Goal: Information Seeking & Learning: Learn about a topic

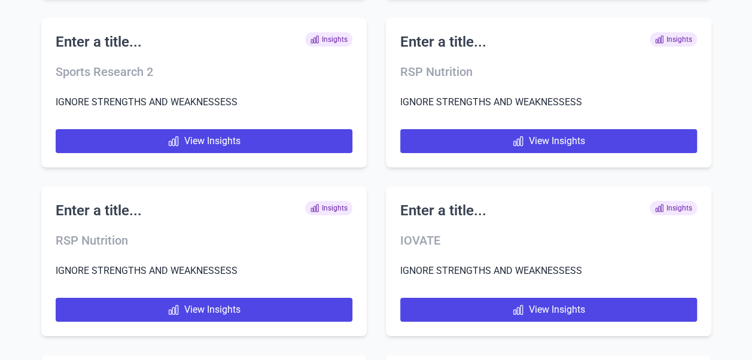
scroll to position [7362, 0]
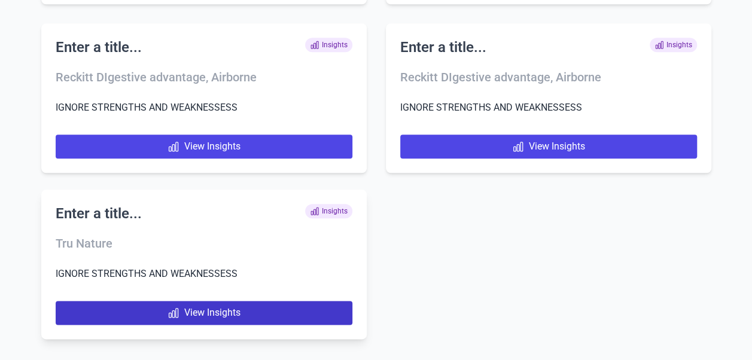
click at [248, 311] on link "View Insights" at bounding box center [204, 313] width 297 height 24
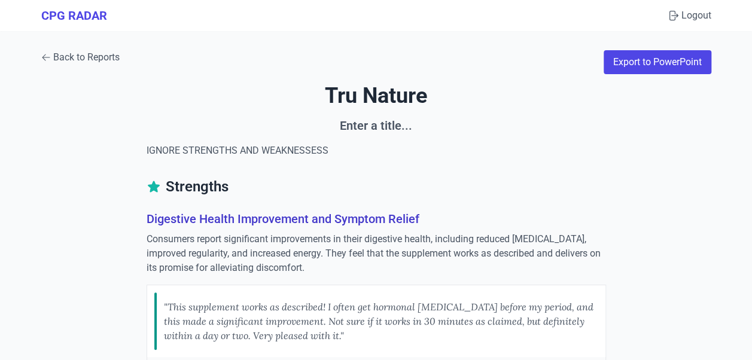
click at [90, 59] on link "Back to Reports" at bounding box center [80, 57] width 78 height 14
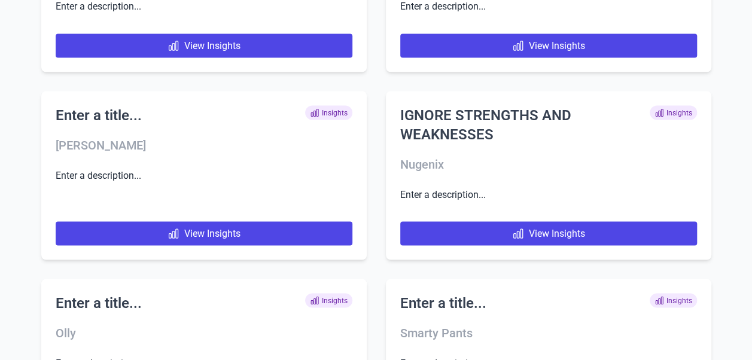
scroll to position [7531, 0]
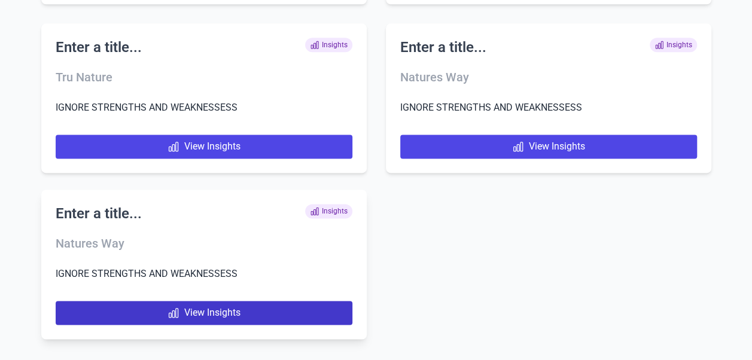
click at [265, 312] on link "View Insights" at bounding box center [204, 313] width 297 height 24
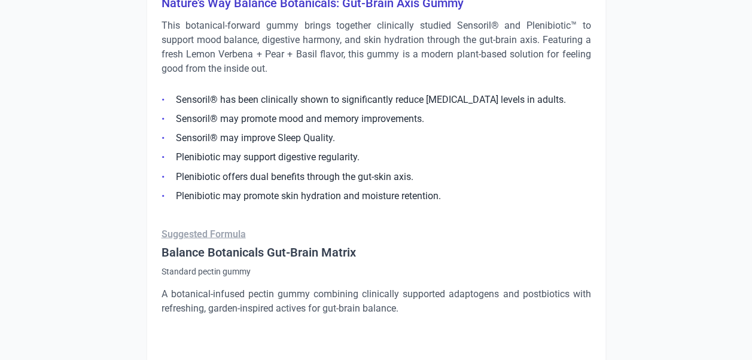
scroll to position [837, 0]
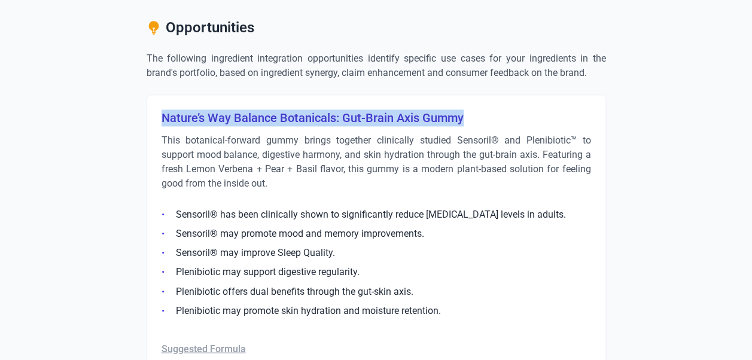
drag, startPoint x: 159, startPoint y: 115, endPoint x: 465, endPoint y: 114, distance: 305.6
copy h3 "Nature’s Way Balance Botanicals: Gut-Brain Axis Gummy"
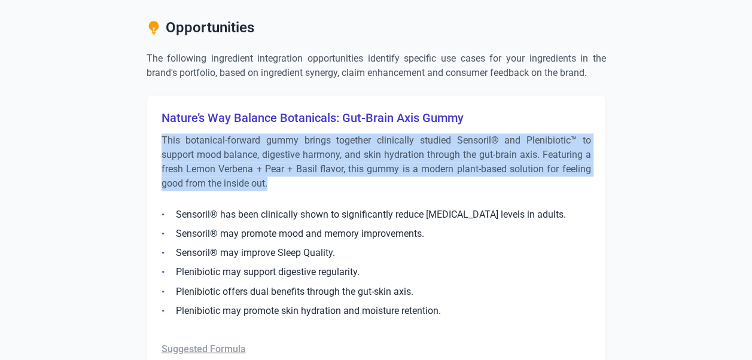
drag, startPoint x: 159, startPoint y: 135, endPoint x: 276, endPoint y: 187, distance: 128.2
copy p "This botanical-forward gummy brings together clinically studied Sensoril® and P…"
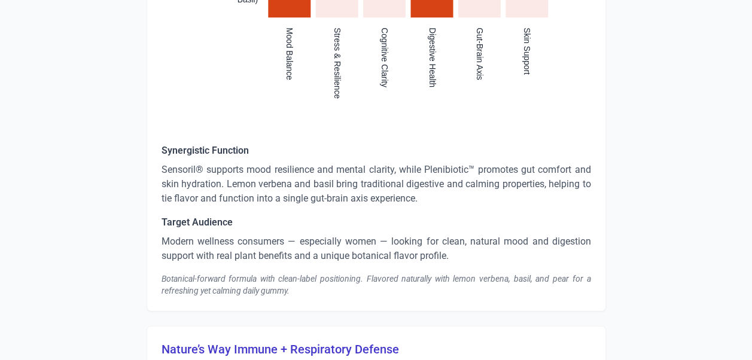
scroll to position [1495, 0]
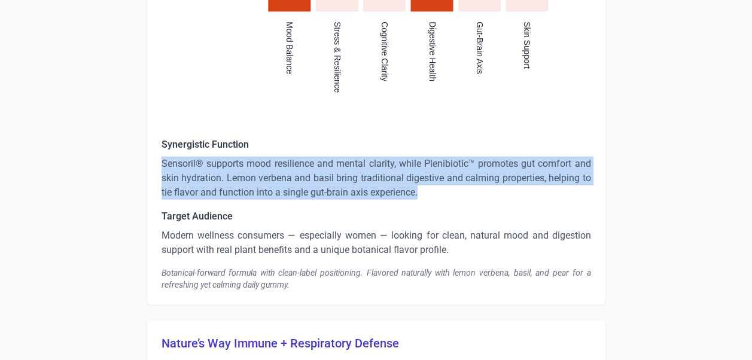
drag, startPoint x: 160, startPoint y: 161, endPoint x: 425, endPoint y: 190, distance: 266.5
copy p "Sensoril® supports mood resilience and mental clarity, while Plenibiotic™ promo…"
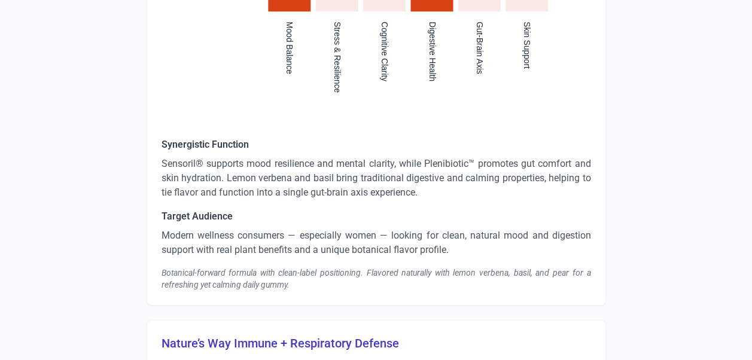
click at [353, 252] on p "Modern wellness consumers — especially women — looking for clean, natural mood …" at bounding box center [375, 242] width 429 height 29
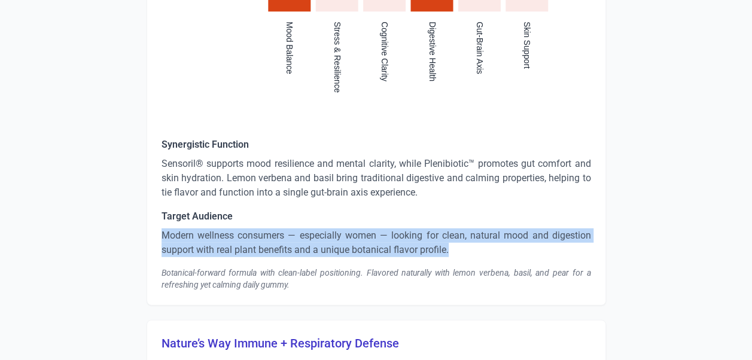
drag, startPoint x: 461, startPoint y: 245, endPoint x: 164, endPoint y: 238, distance: 297.3
click at [164, 238] on p "Modern wellness consumers — especially women — looking for clean, natural mood …" at bounding box center [375, 242] width 429 height 29
copy p "Modern wellness consumers — especially women — looking for clean, natural mood …"
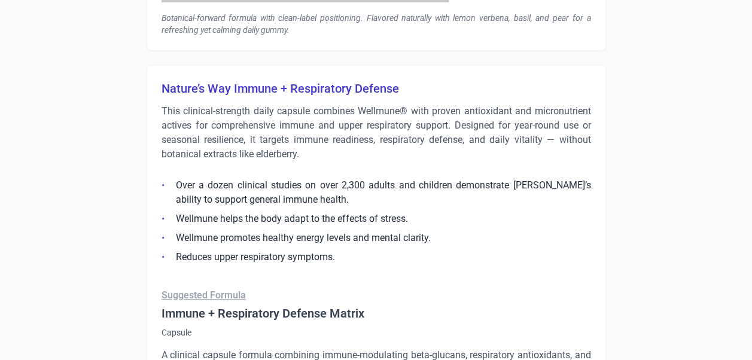
scroll to position [1734, 0]
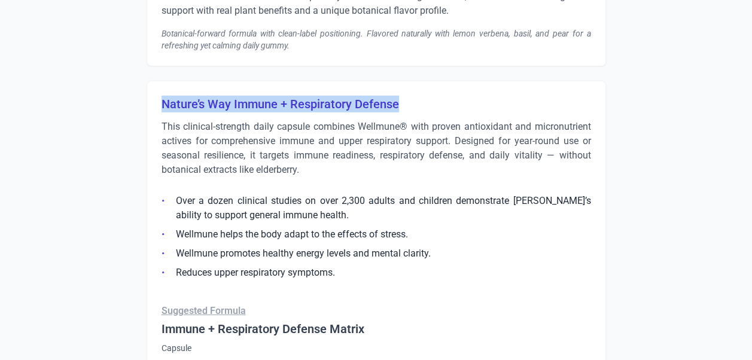
drag, startPoint x: 158, startPoint y: 101, endPoint x: 406, endPoint y: 103, distance: 248.2
copy h3 "Nature’s Way Immune + Respiratory Defense"
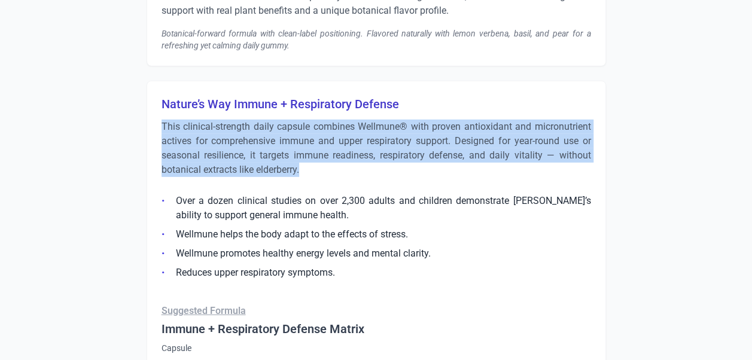
drag, startPoint x: 154, startPoint y: 125, endPoint x: 327, endPoint y: 170, distance: 178.7
copy p "This clinical-strength daily capsule combines Wellmune® with proven antioxidant…"
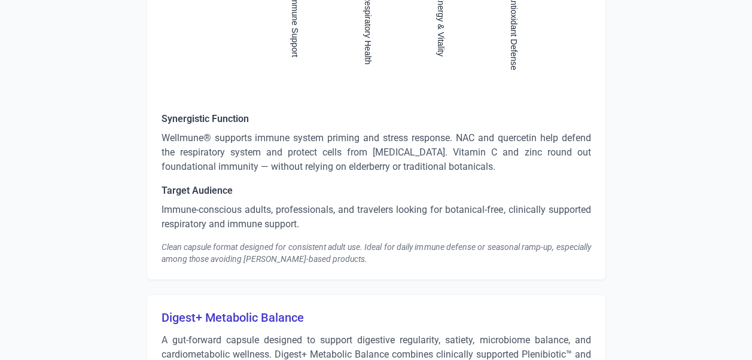
scroll to position [2572, 0]
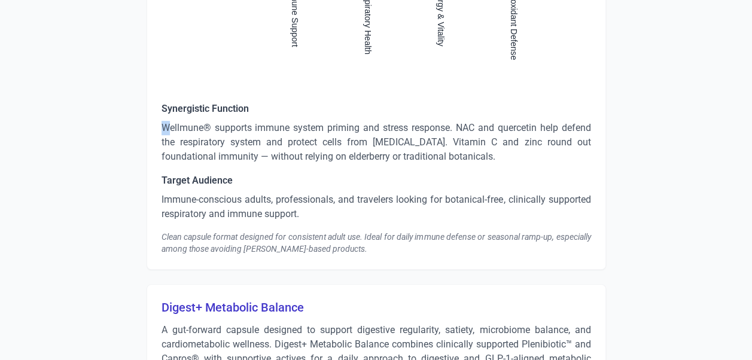
click at [168, 126] on p "Wellmune® supports immune system priming and stress response. NAC and quercetin…" at bounding box center [375, 142] width 429 height 43
drag, startPoint x: 168, startPoint y: 126, endPoint x: 175, endPoint y: 144, distance: 19.3
click at [175, 144] on p "Wellmune® supports immune system priming and stress response. NAC and quercetin…" at bounding box center [375, 142] width 429 height 43
drag, startPoint x: 157, startPoint y: 124, endPoint x: 504, endPoint y: 158, distance: 347.9
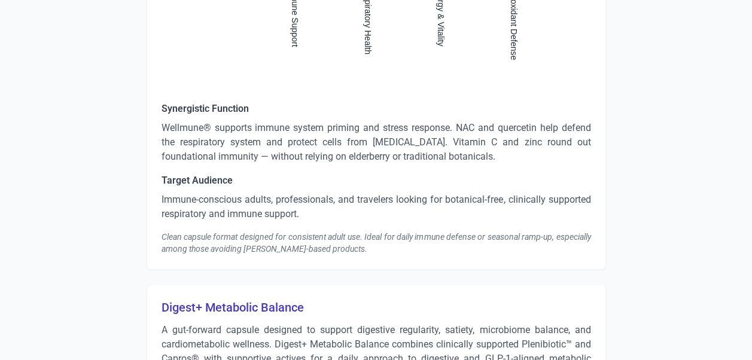
copy p "Wellmune® supports immune system priming and stress response. NAC and quercetin…"
click at [444, 147] on p "Wellmune® supports immune system priming and stress response. NAC and quercetin…" at bounding box center [375, 142] width 429 height 43
drag, startPoint x: 516, startPoint y: 153, endPoint x: 123, endPoint y: 120, distance: 393.7
copy p "Wellmune® supports immune system priming and stress response. NAC and quercetin…"
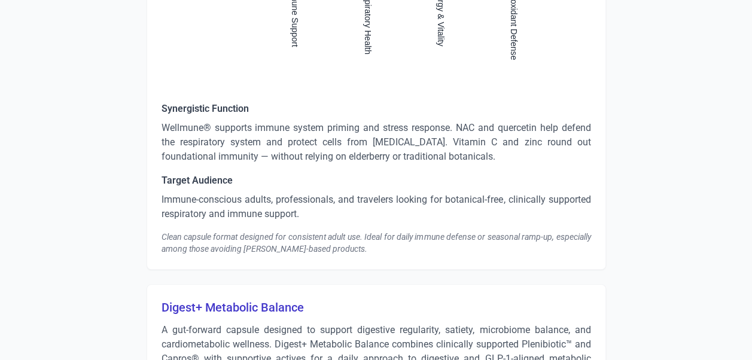
click at [190, 203] on p "Immune-conscious adults, professionals, and travelers looking for botanical-fre…" at bounding box center [375, 207] width 429 height 29
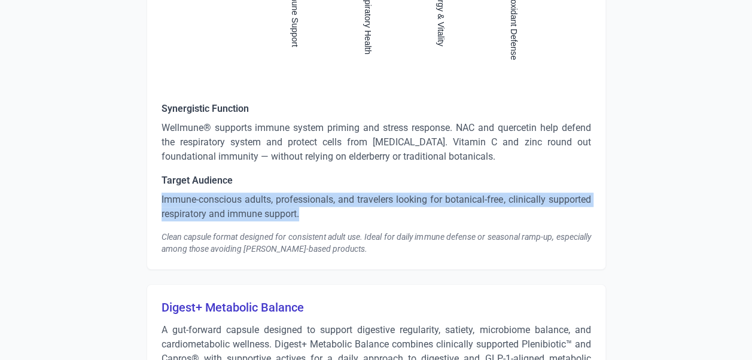
drag, startPoint x: 306, startPoint y: 212, endPoint x: 133, endPoint y: 192, distance: 174.0
copy p "Immune-conscious adults, professionals, and travelers looking for botanical-fre…"
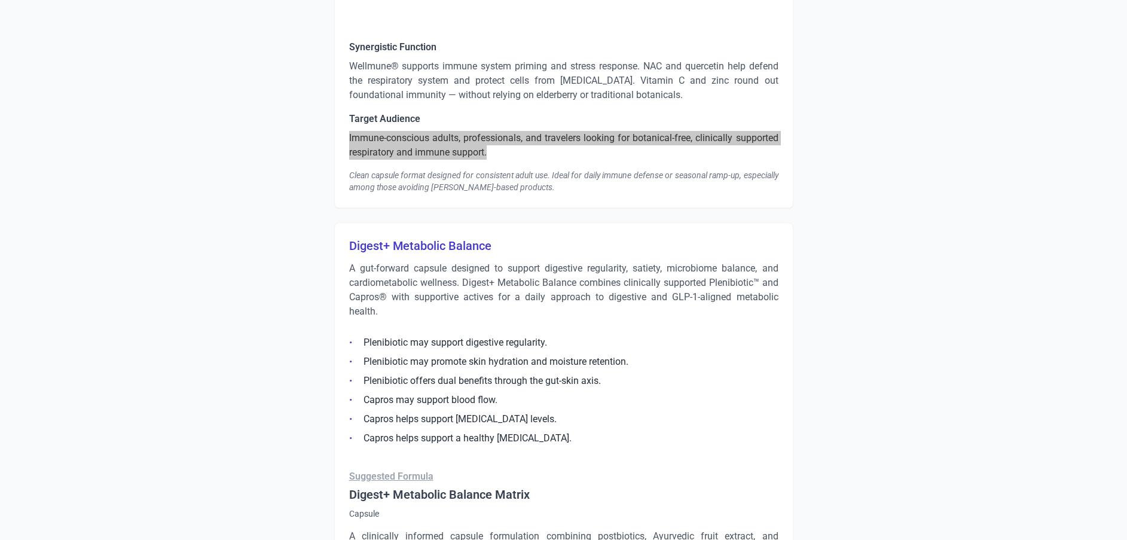
scroll to position [2661, 0]
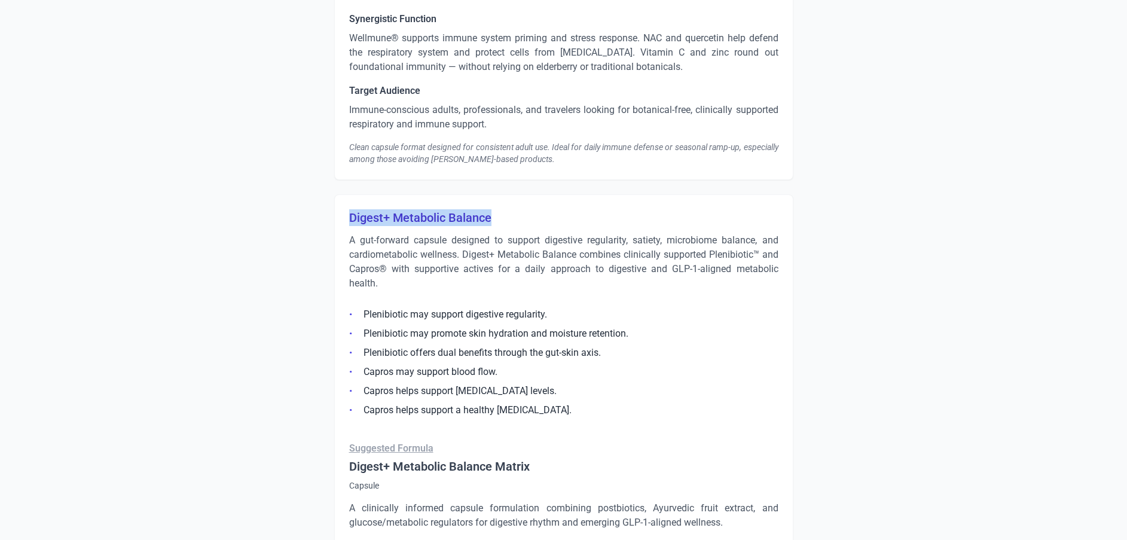
drag, startPoint x: 521, startPoint y: 218, endPoint x: 343, endPoint y: 214, distance: 178.9
copy h3 "Digest+ Metabolic Balance"
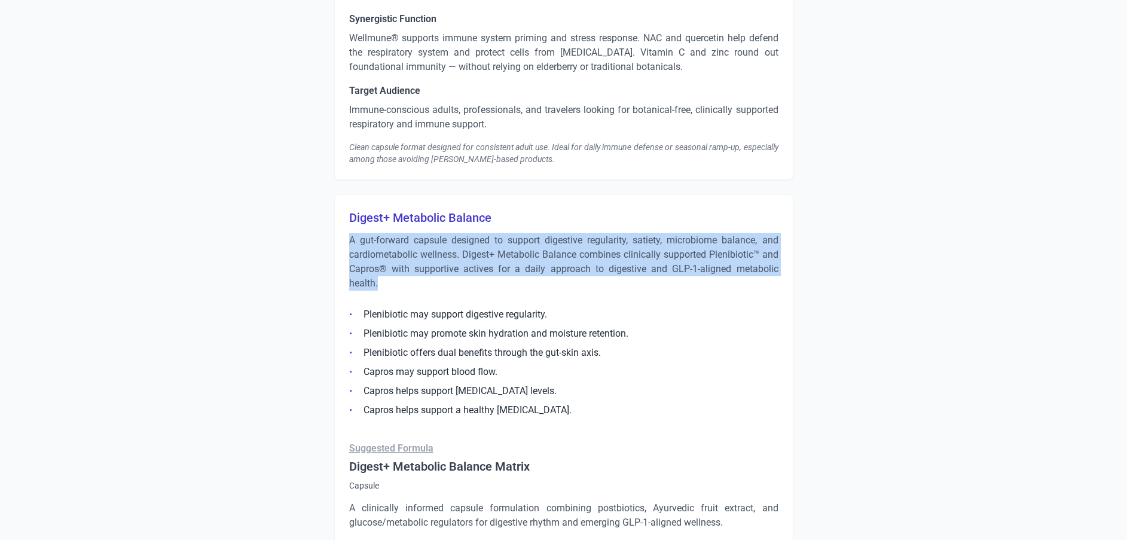
drag, startPoint x: 417, startPoint y: 282, endPoint x: 323, endPoint y: 239, distance: 103.5
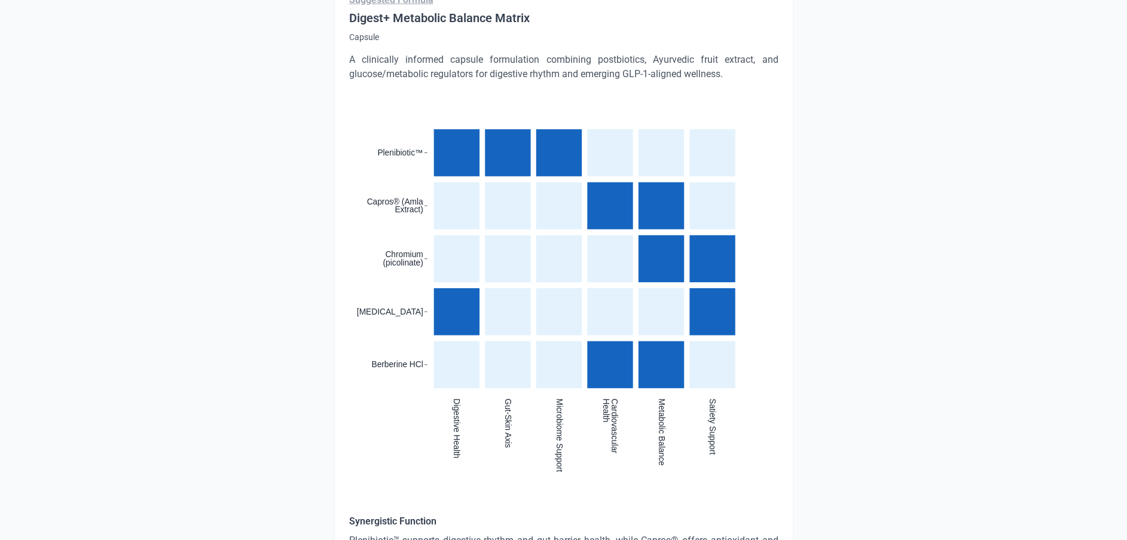
scroll to position [3314, 0]
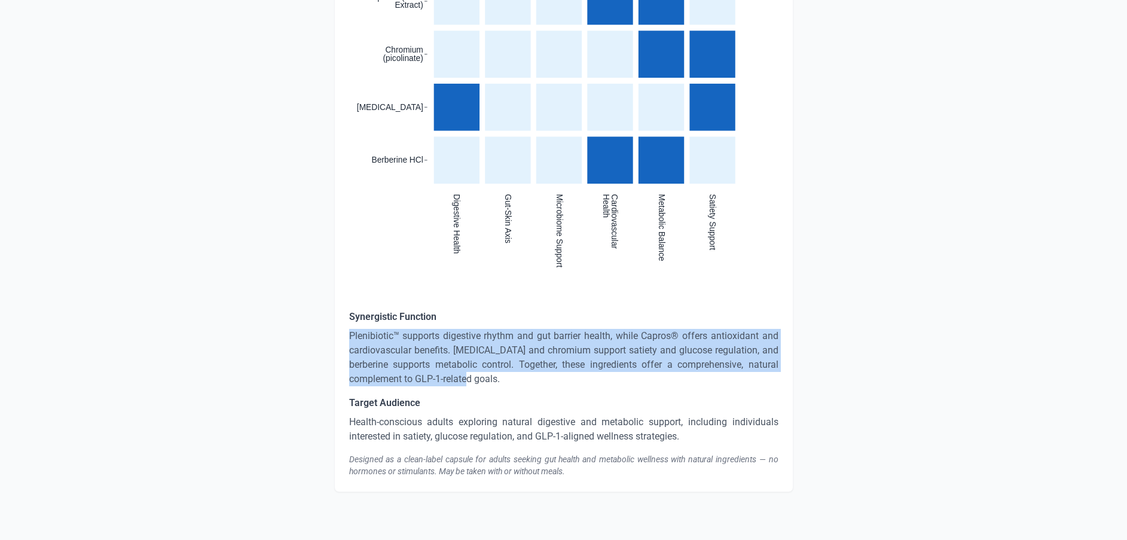
drag, startPoint x: 455, startPoint y: 378, endPoint x: 347, endPoint y: 338, distance: 114.9
click at [347, 338] on div "Digest+ Metabolic Balance A gut-forward capsule designed to support digestive r…" at bounding box center [563, 16] width 459 height 951
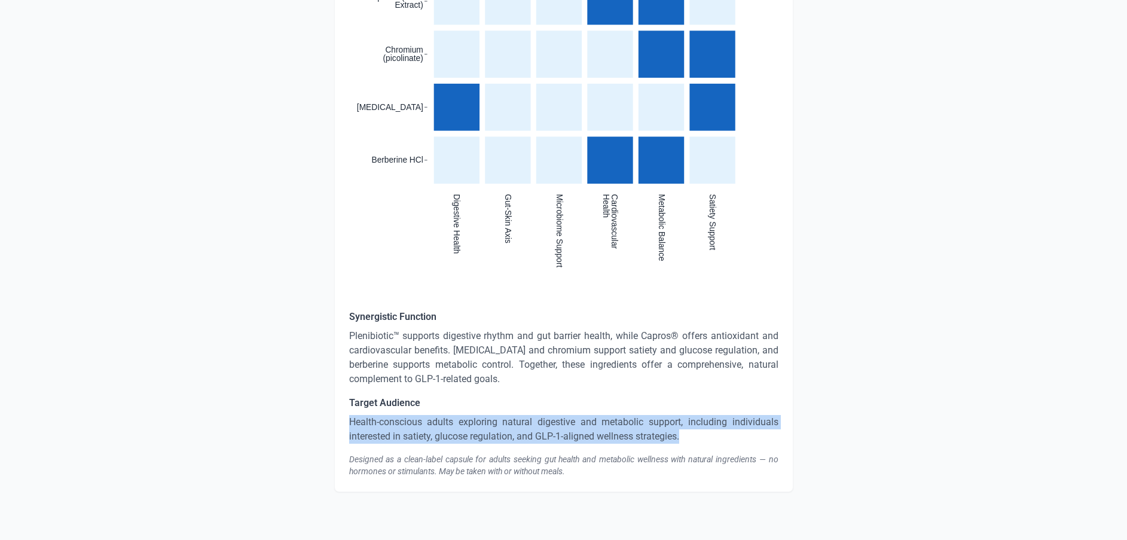
drag, startPoint x: 690, startPoint y: 437, endPoint x: 334, endPoint y: 416, distance: 356.5
click at [334, 359] on div "Digest+ Metabolic Balance A gut-forward capsule designed to support digestive r…" at bounding box center [563, 16] width 459 height 951
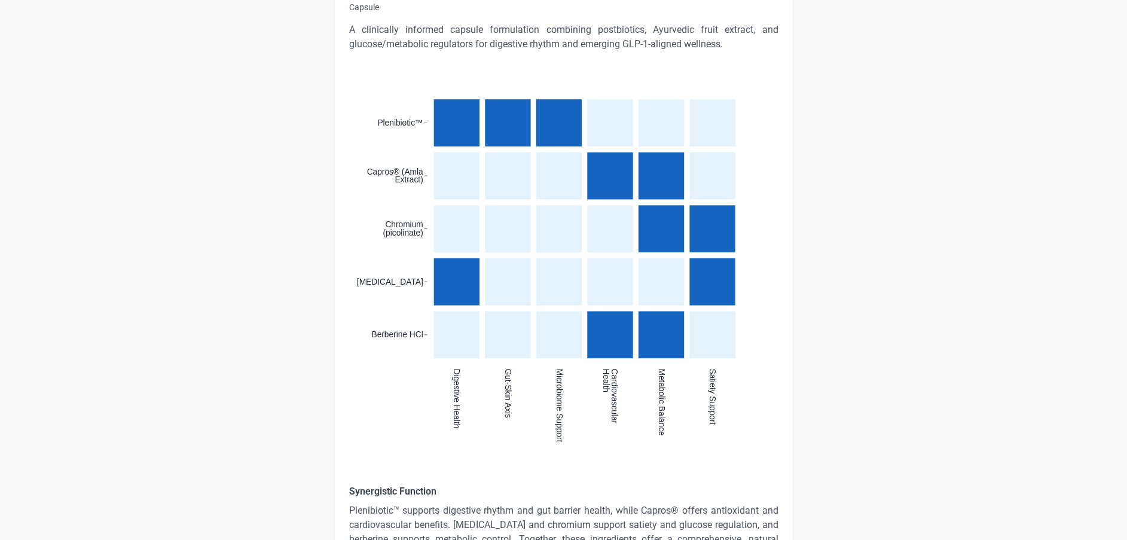
scroll to position [3135, 0]
